Goal: Check status: Check status

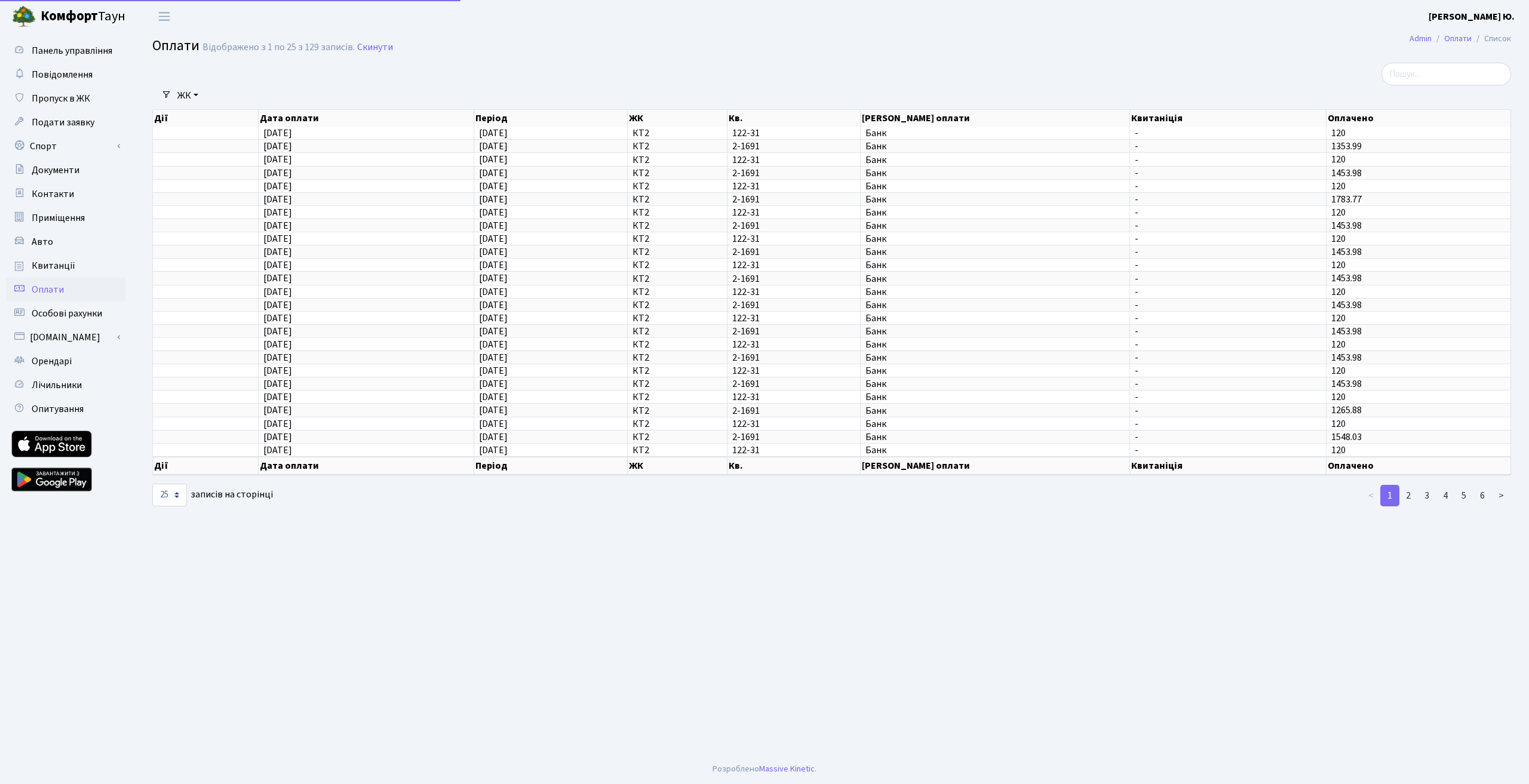
select select "25"
click at [48, 267] on span "Квитанції" at bounding box center [53, 265] width 44 height 13
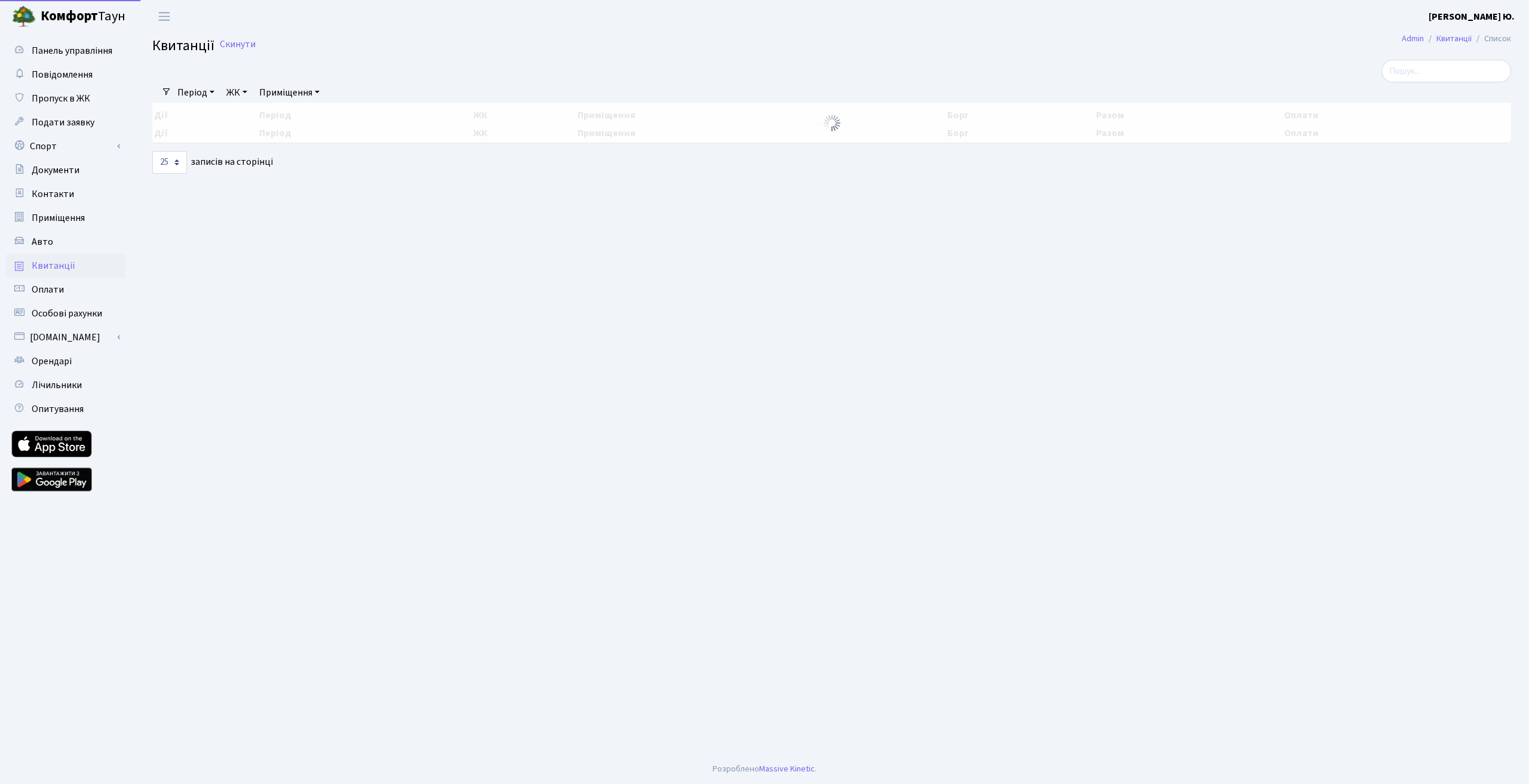
select select "25"
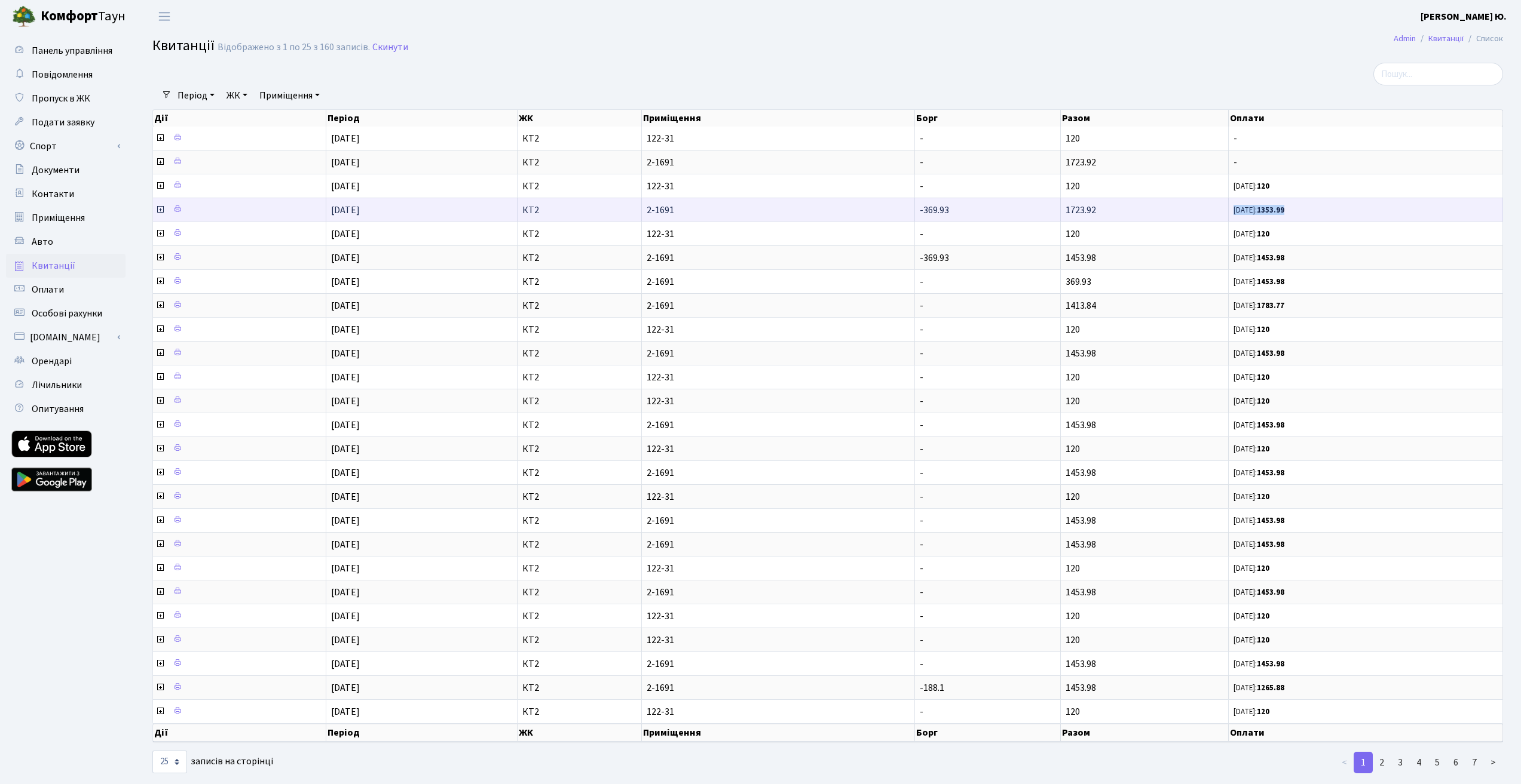
drag, startPoint x: 1296, startPoint y: 210, endPoint x: 1230, endPoint y: 212, distance: 66.0
click at [1230, 212] on td "[DATE]: 1353.99" at bounding box center [1365, 209] width 274 height 24
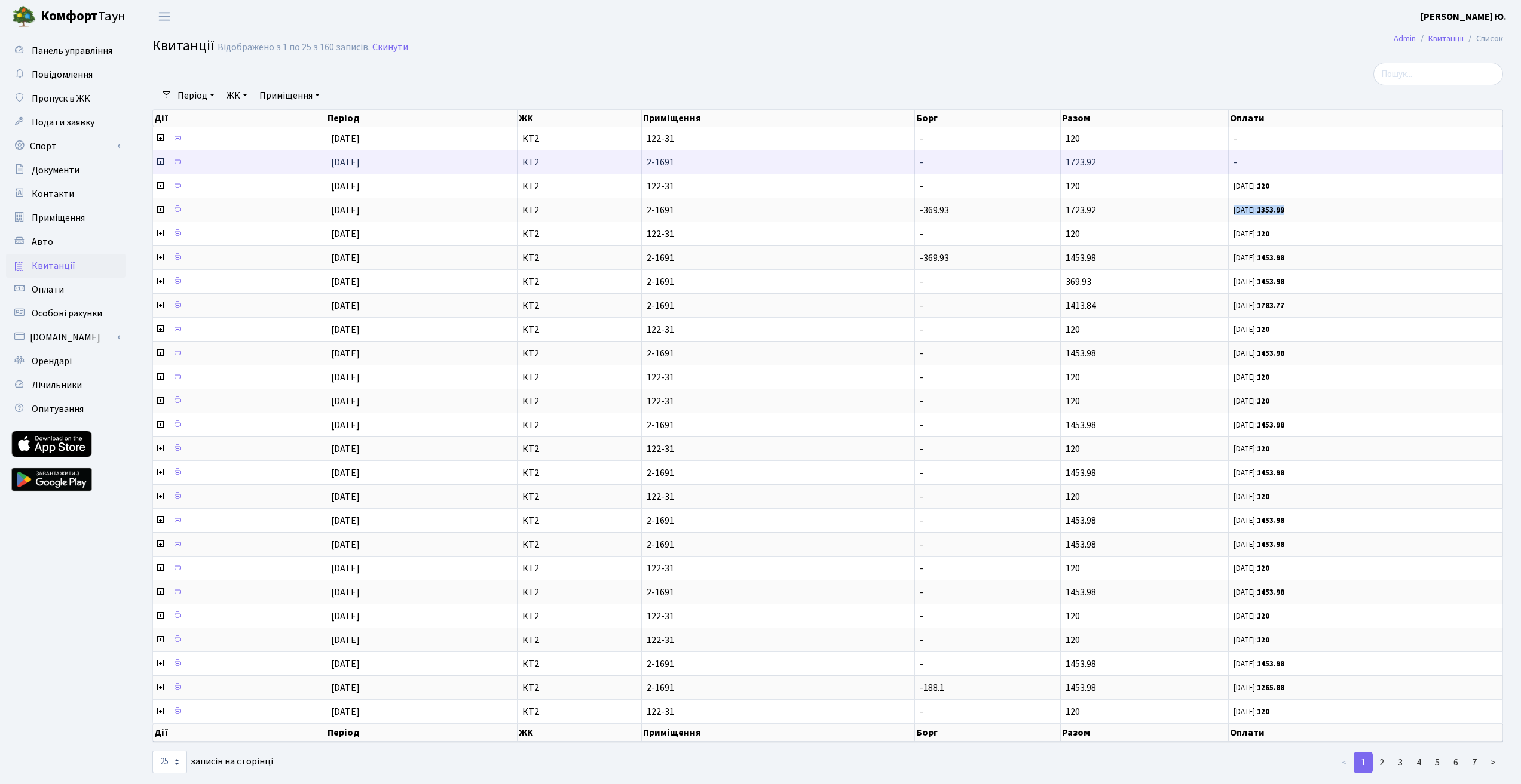
drag, startPoint x: 1105, startPoint y: 157, endPoint x: 1064, endPoint y: 166, distance: 42.0
click at [1064, 166] on td "1723.92" at bounding box center [1144, 162] width 168 height 24
